Goal: Information Seeking & Learning: Learn about a topic

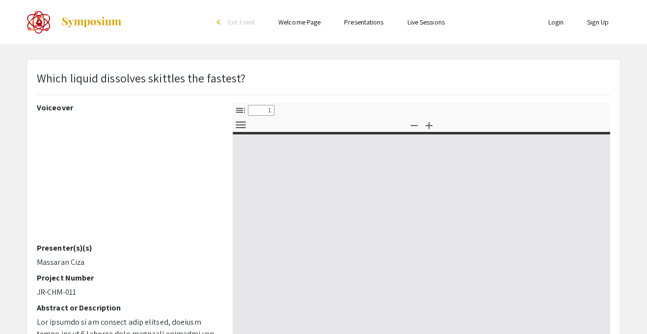
select select "custom"
type input "0"
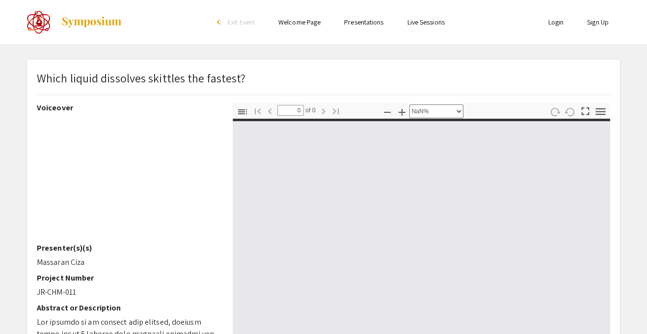
select select "auto"
type input "1"
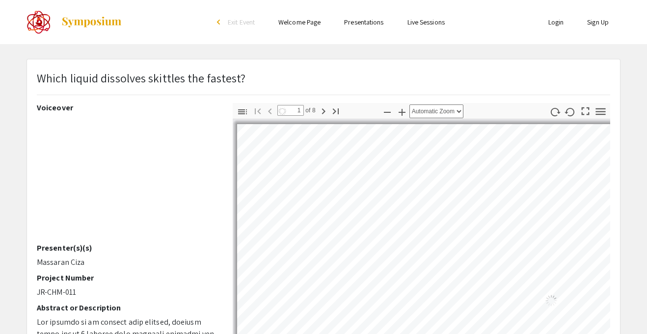
select select "auto"
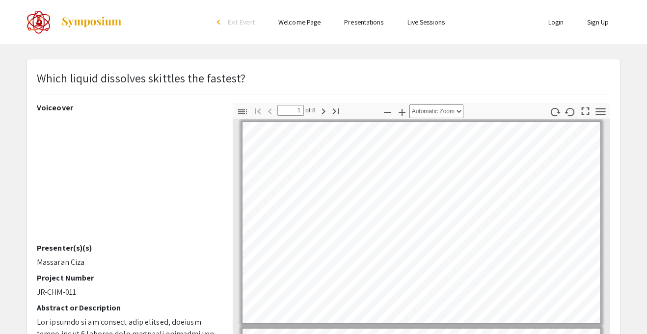
click at [130, 84] on p "Which liquid dissolves skittles the fastest?" at bounding box center [141, 78] width 209 height 18
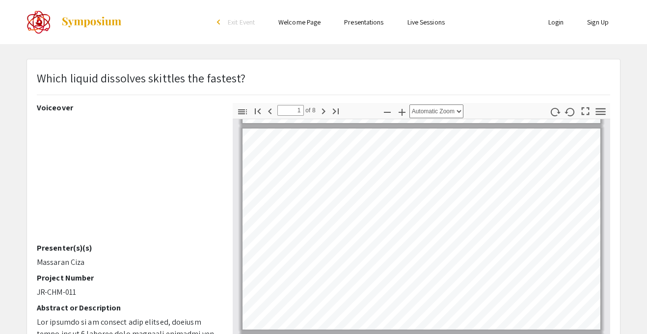
scroll to position [0, 0]
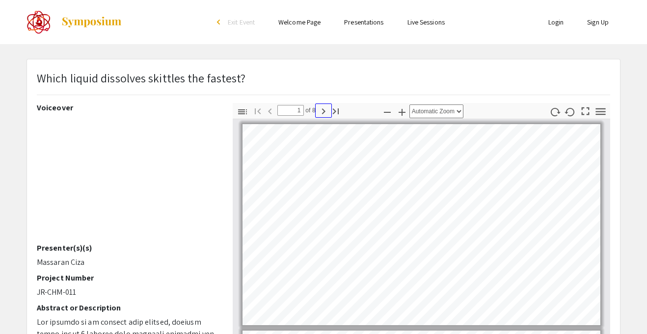
click at [320, 117] on button "Next" at bounding box center [323, 111] width 17 height 14
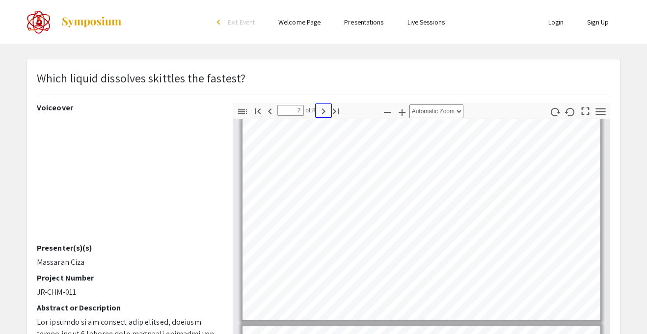
click at [322, 116] on icon "button" at bounding box center [324, 112] width 12 height 12
click at [269, 111] on icon "button" at bounding box center [269, 111] width 3 height 6
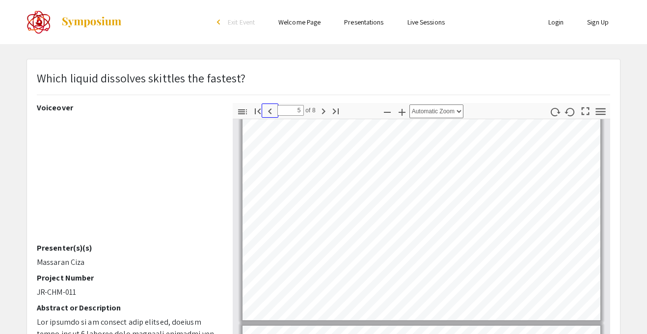
type input "4"
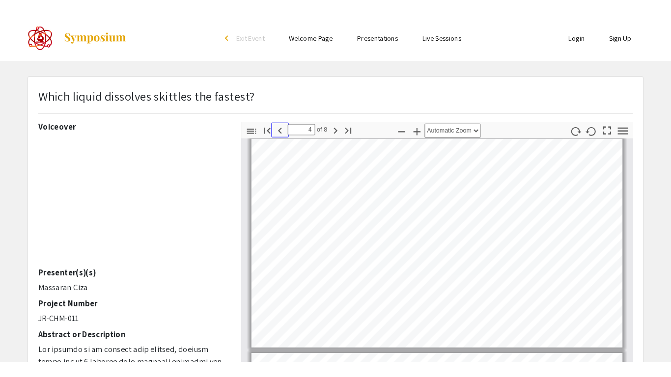
scroll to position [625, 0]
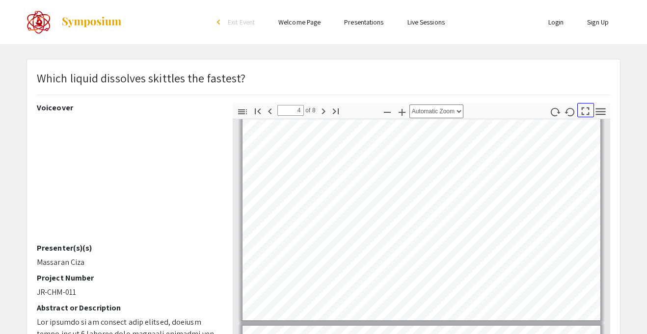
click at [587, 110] on icon "button" at bounding box center [585, 111] width 13 height 13
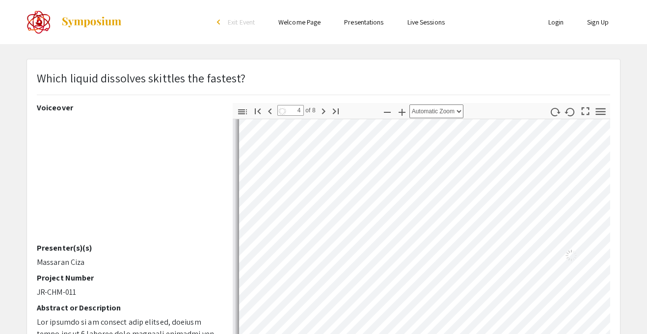
select select "page-fit"
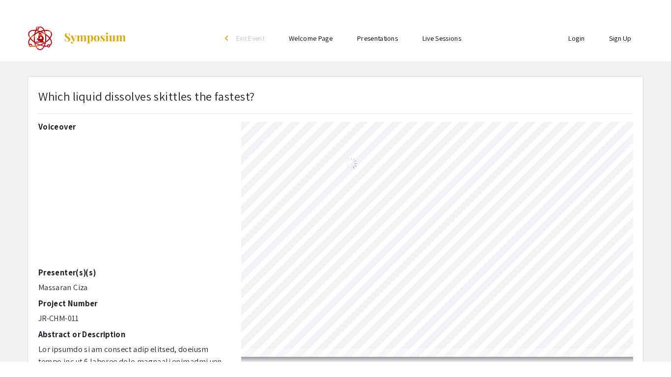
scroll to position [377, 0]
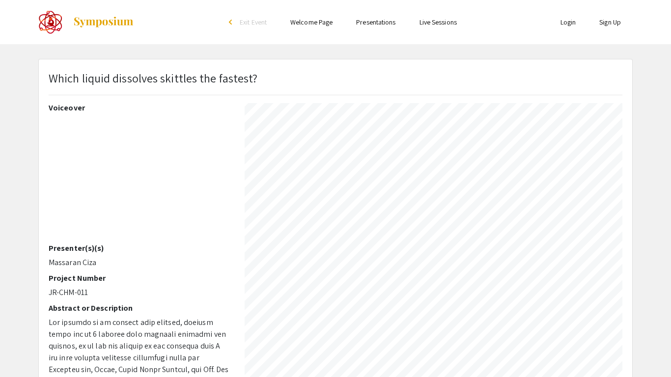
type input "8"
click at [285, 247] on section "Page 8" at bounding box center [288, 248] width 346 height 12
click at [335, 200] on section "Page 8" at bounding box center [437, 203] width 337 height 12
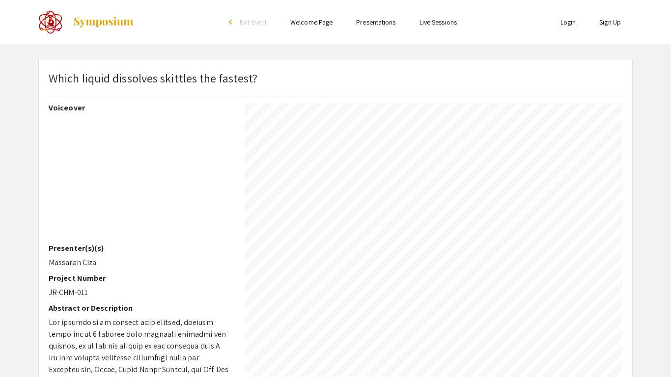
select select "page-width"
click at [335, 200] on section "Page 8" at bounding box center [440, 203] width 339 height 12
type input "1"
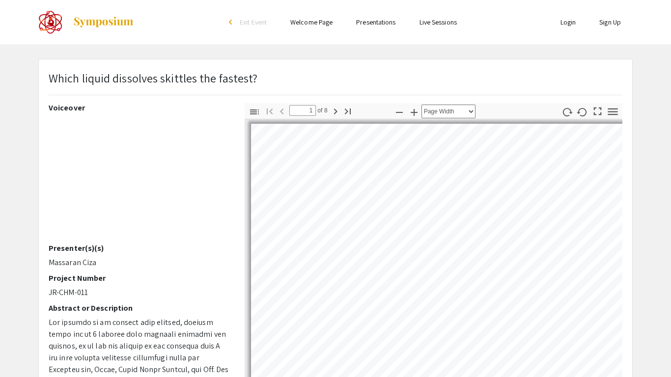
select select "auto"
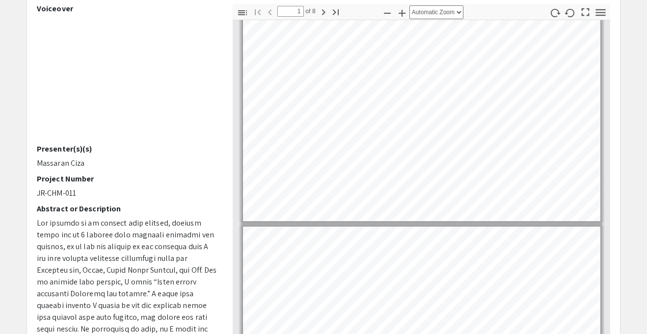
scroll to position [0, 0]
